Goal: Check status

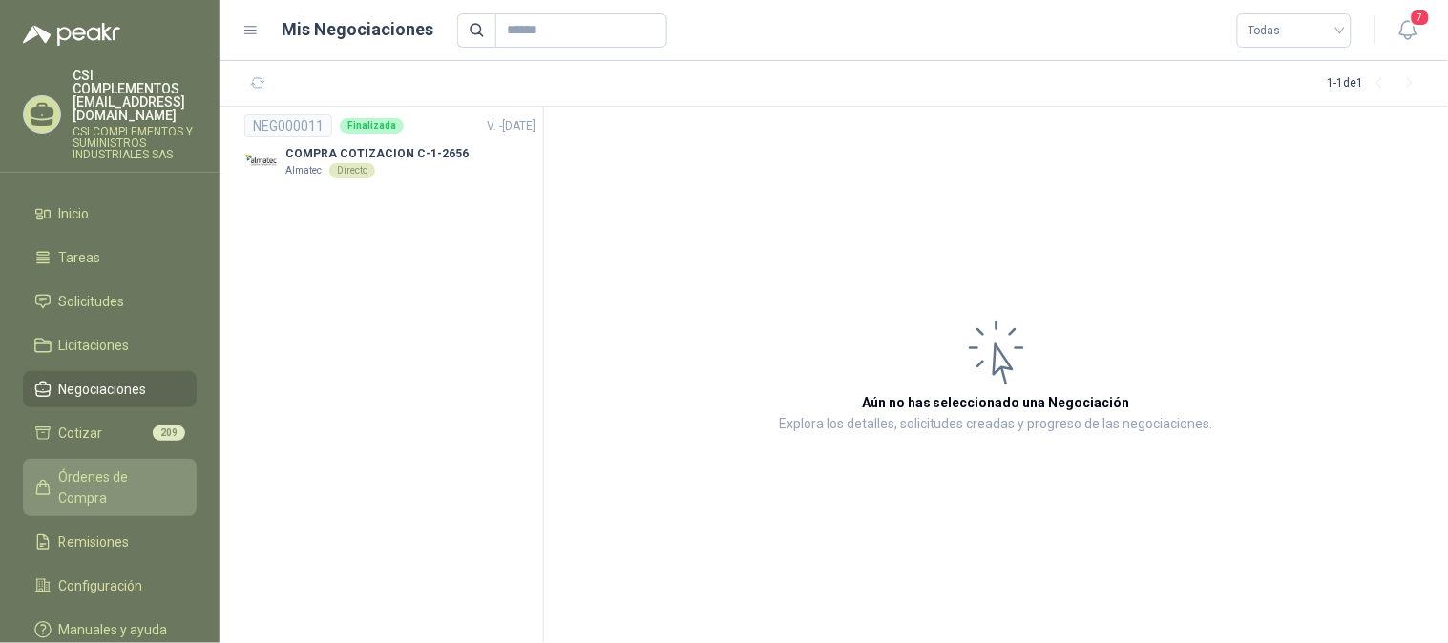
click at [115, 467] on span "Órdenes de Compra" at bounding box center [118, 488] width 119 height 42
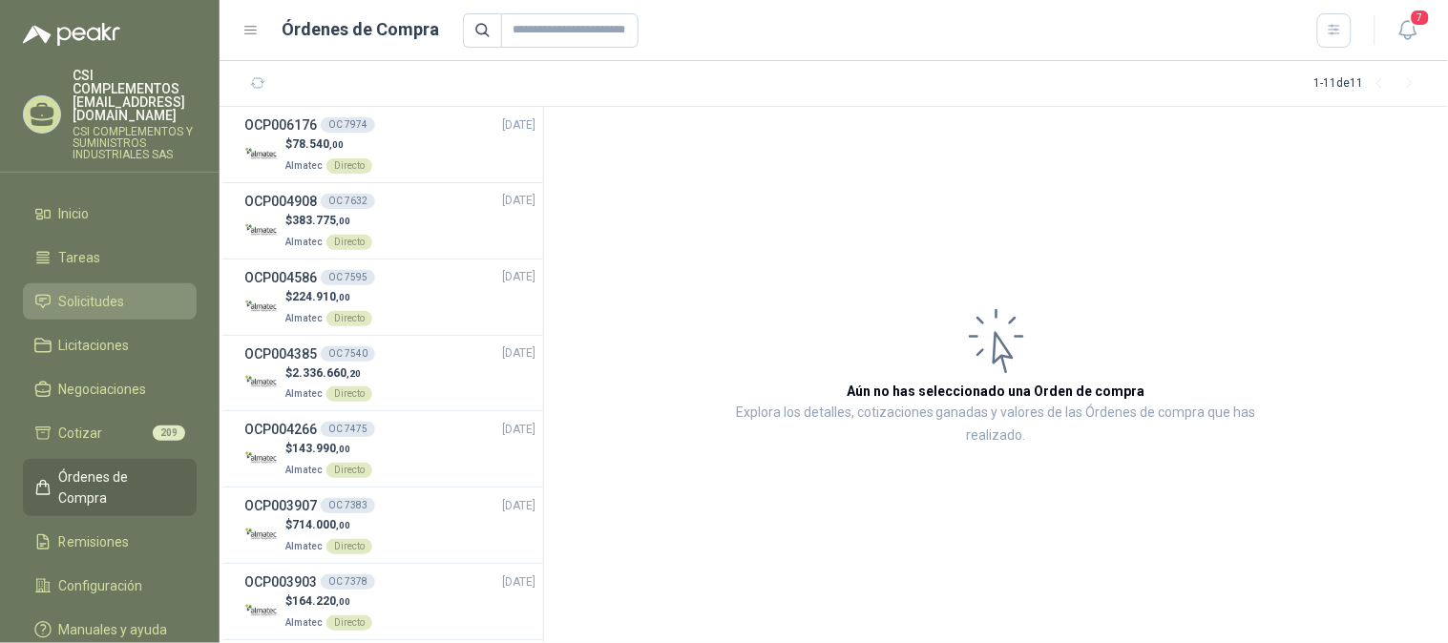
click at [97, 291] on span "Solicitudes" at bounding box center [92, 301] width 66 height 21
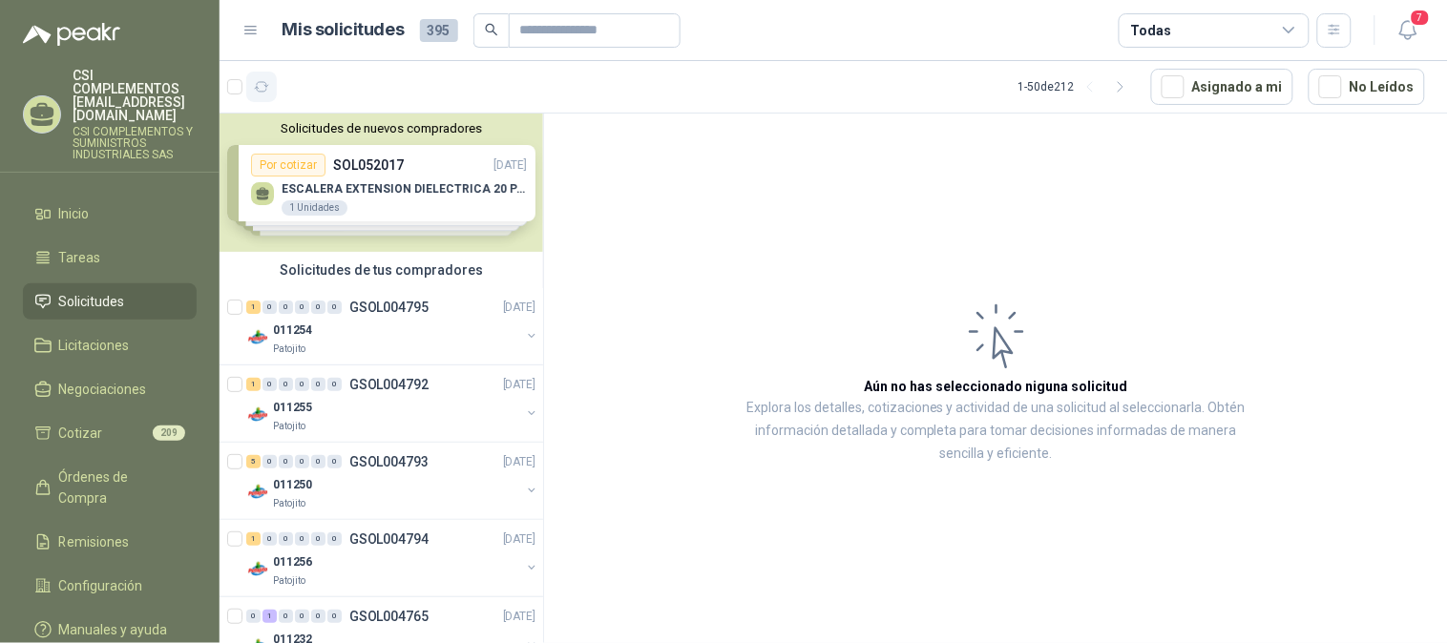
click at [254, 91] on icon "button" at bounding box center [262, 87] width 16 height 16
click at [315, 71] on span "156" at bounding box center [316, 78] width 23 height 15
click at [361, 306] on p "GSOL004795" at bounding box center [388, 307] width 79 height 13
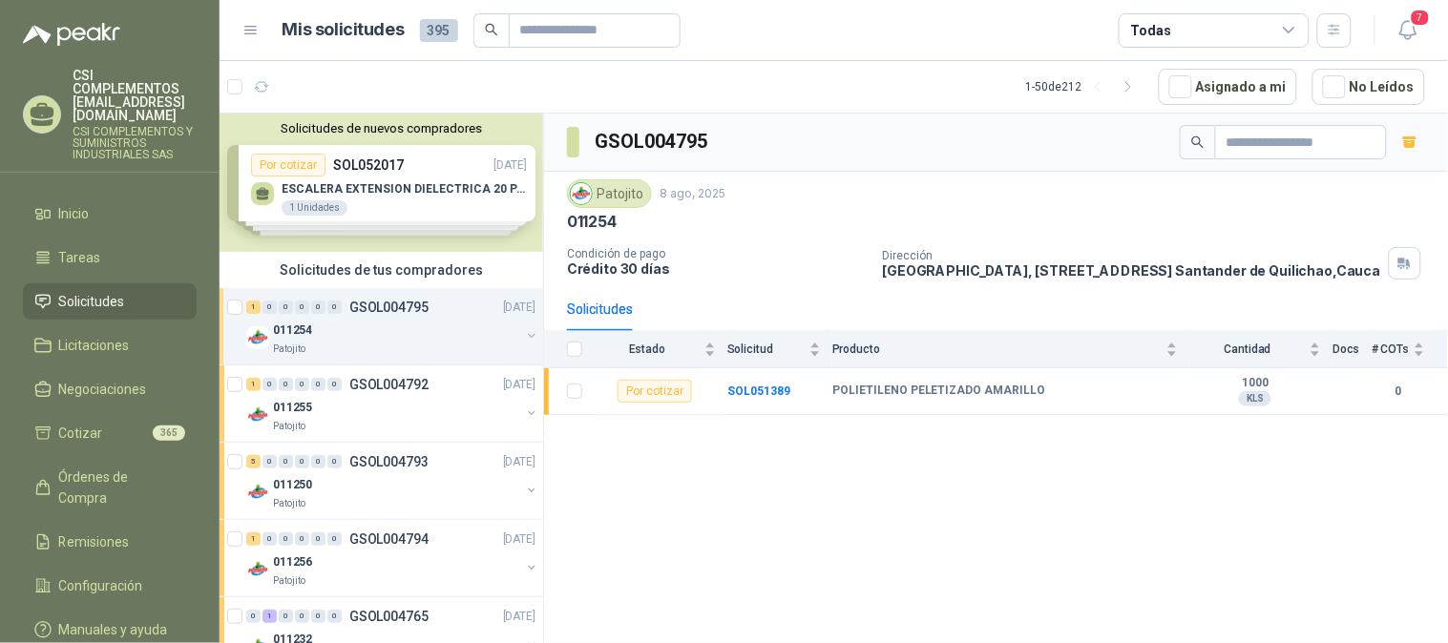
click at [63, 291] on span "Solicitudes" at bounding box center [92, 301] width 66 height 21
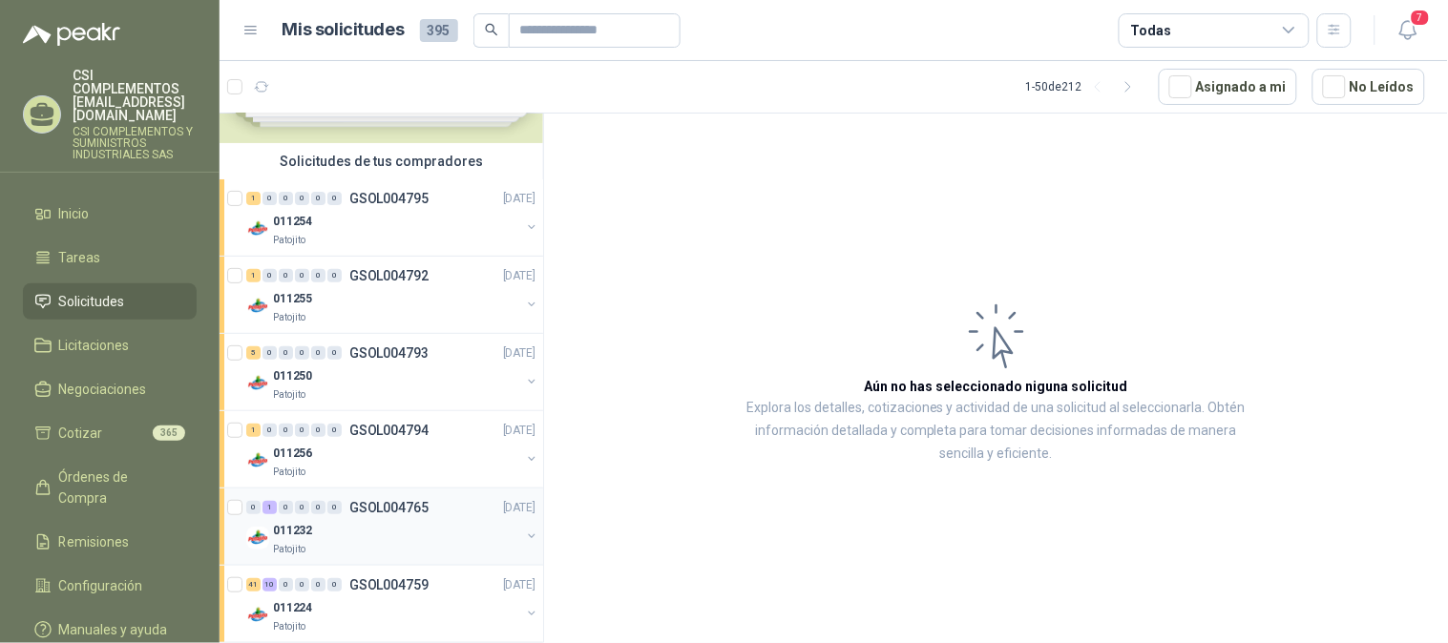
scroll to position [106, 0]
